Goal: Check status: Check status

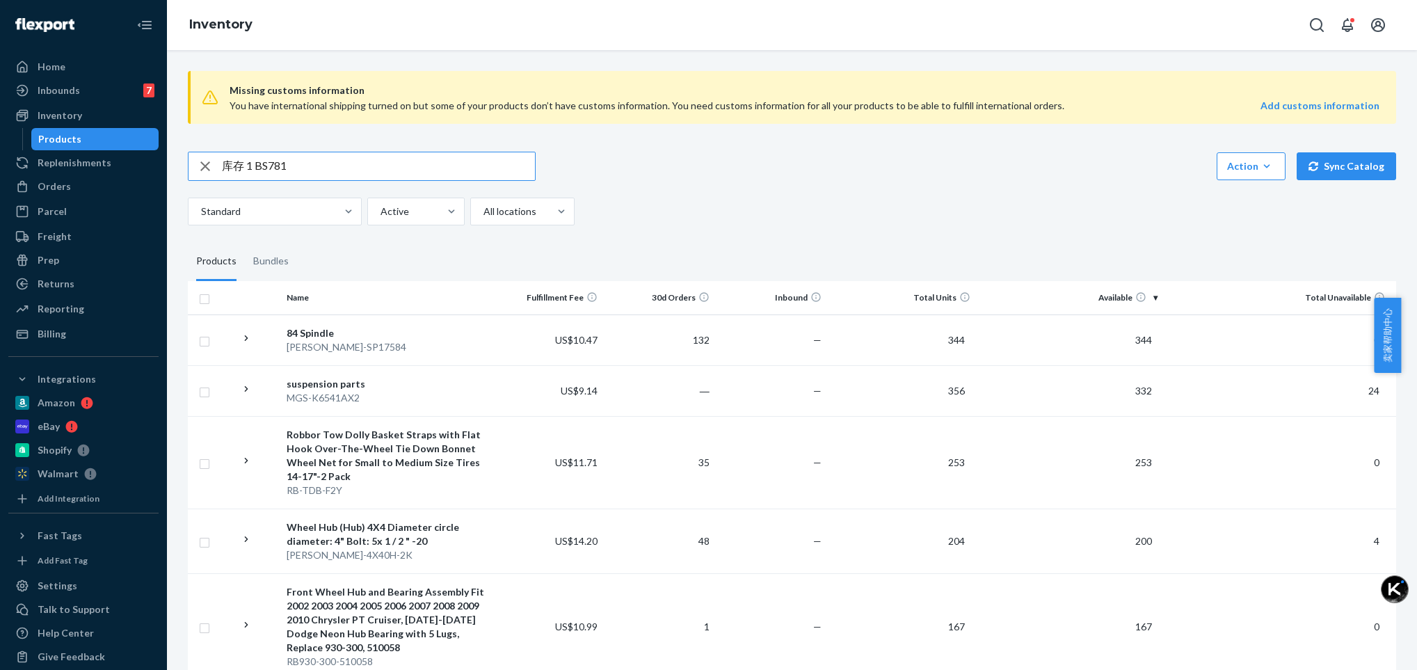
drag, startPoint x: 253, startPoint y: 170, endPoint x: 202, endPoint y: 168, distance: 50.1
click at [203, 168] on div "库存 1 BS781" at bounding box center [362, 166] width 347 height 28
type input "BS781"
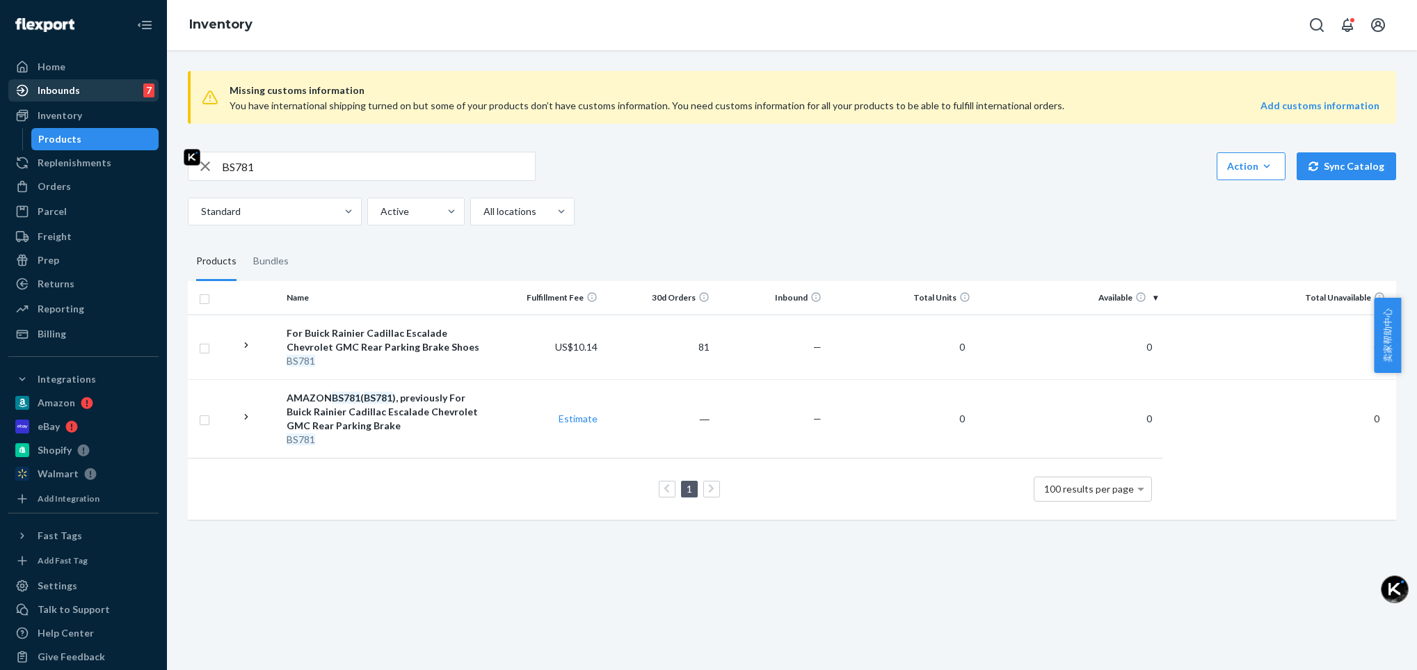
click at [77, 90] on div "Inbounds" at bounding box center [59, 91] width 42 height 14
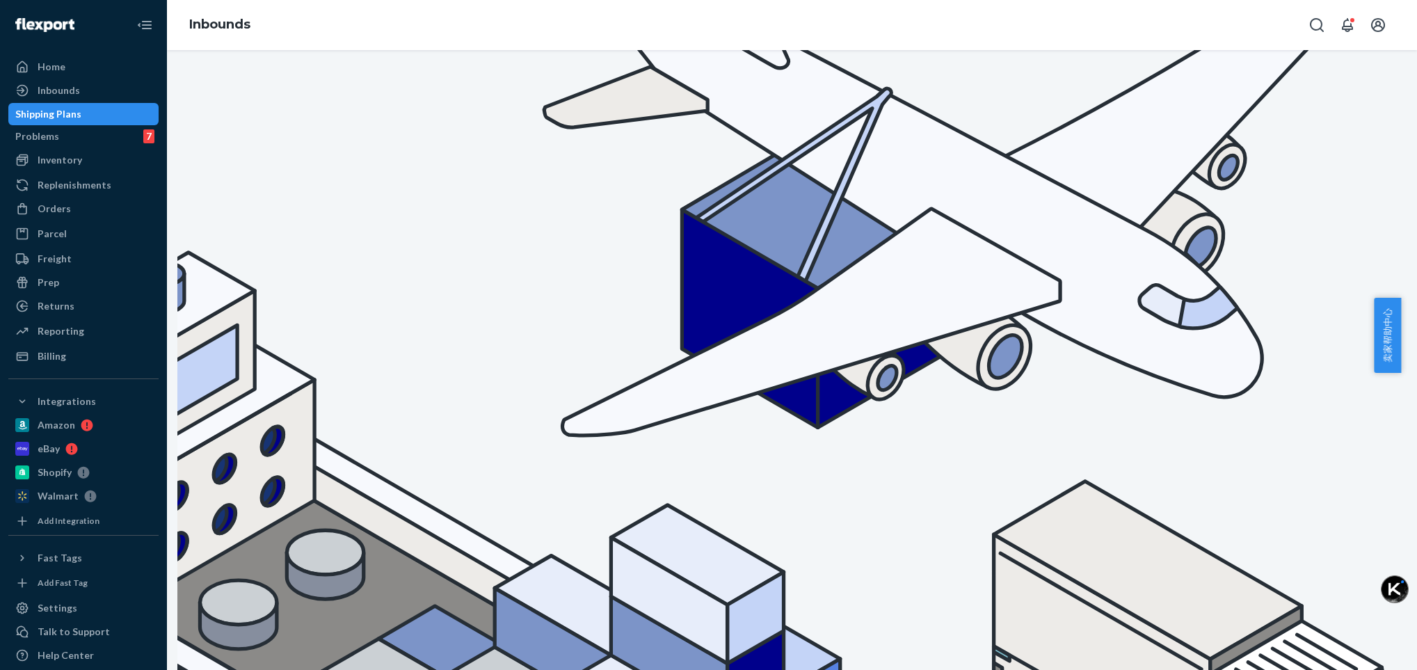
type input "库存 1 BS781"
drag, startPoint x: 255, startPoint y: 193, endPoint x: 196, endPoint y: 193, distance: 58.5
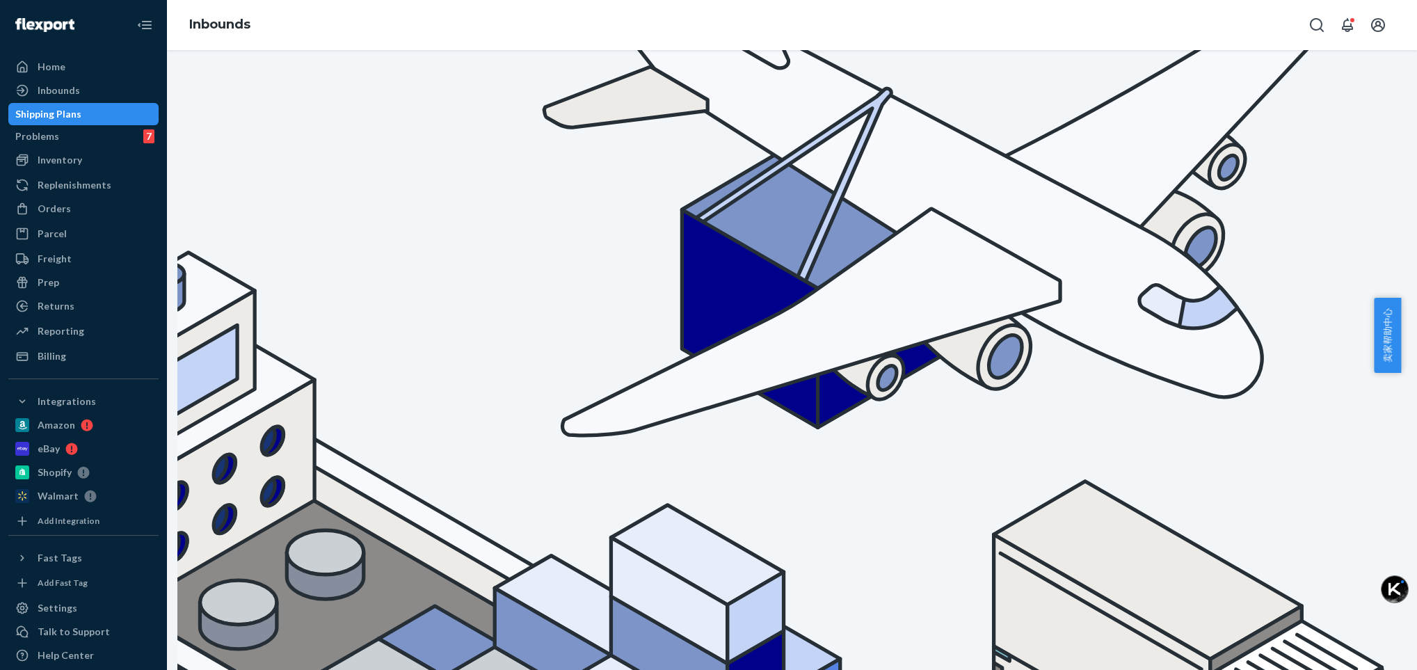
type input "bs781"
